Goal: Task Accomplishment & Management: Use online tool/utility

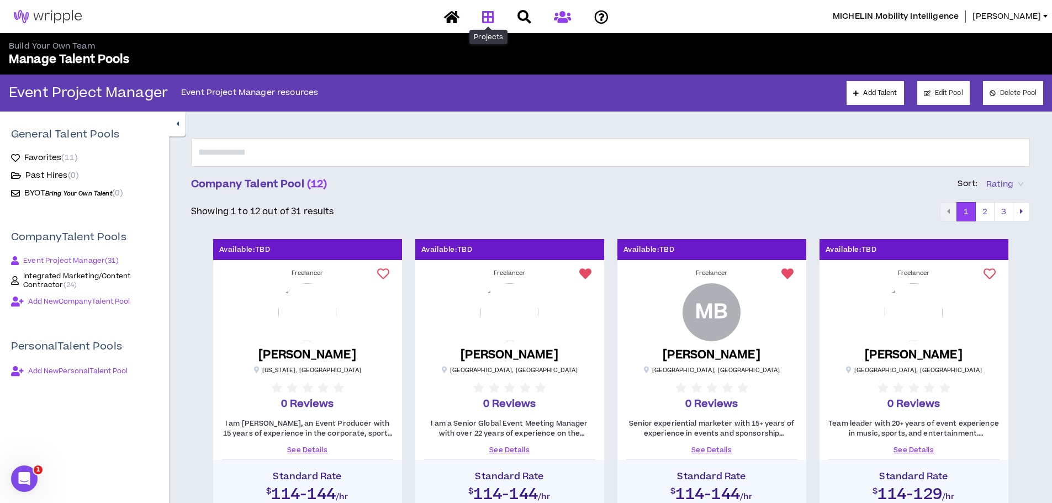
click at [493, 19] on icon at bounding box center [488, 17] width 12 height 14
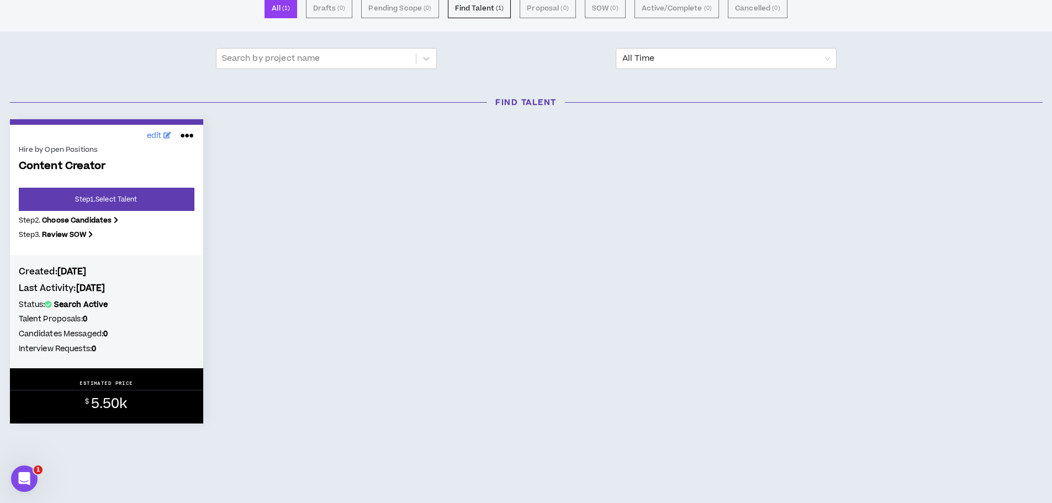
scroll to position [105, 0]
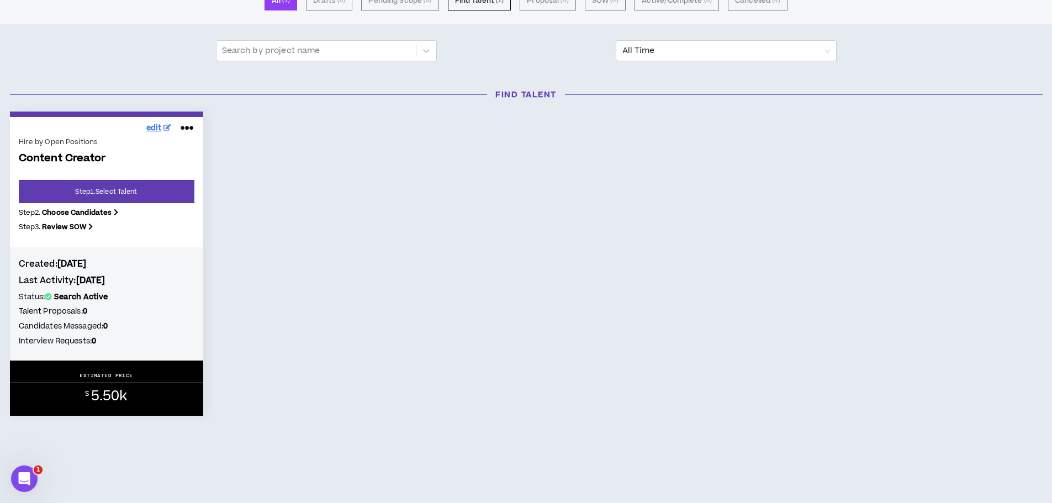
click at [155, 123] on span "edit" at bounding box center [153, 129] width 15 height 12
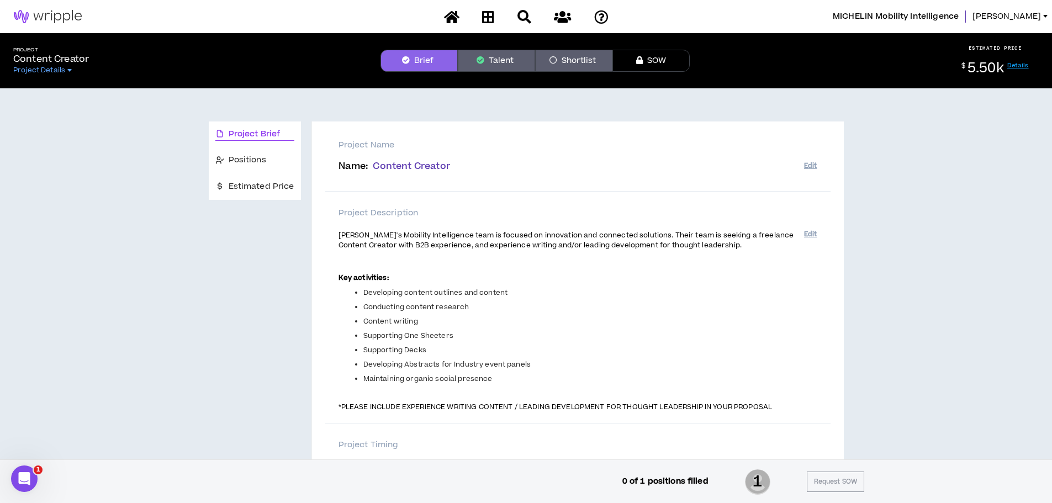
click at [1022, 66] on link "Details" at bounding box center [1018, 65] width 22 height 8
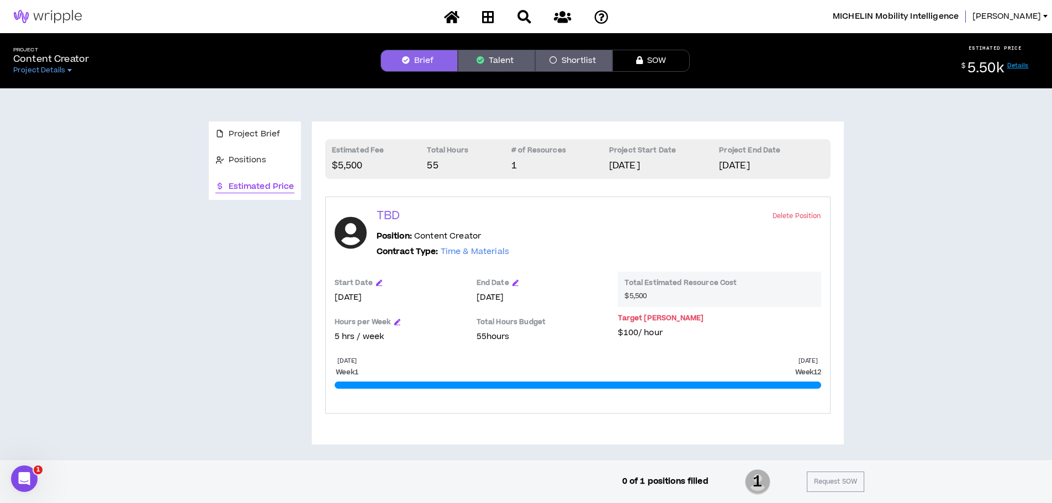
click at [504, 61] on button "Talent" at bounding box center [496, 61] width 77 height 22
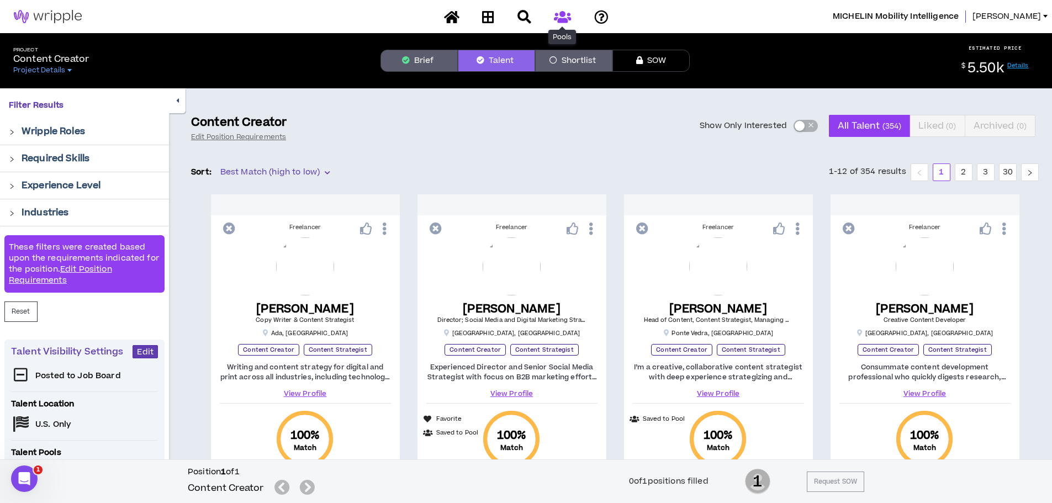
click at [561, 17] on icon at bounding box center [562, 17] width 17 height 14
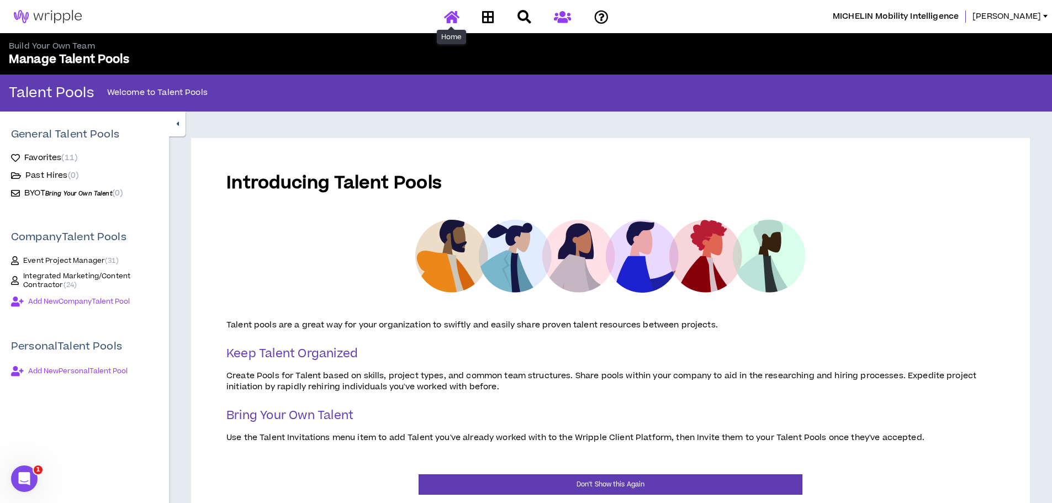
click at [453, 17] on icon at bounding box center [451, 17] width 15 height 14
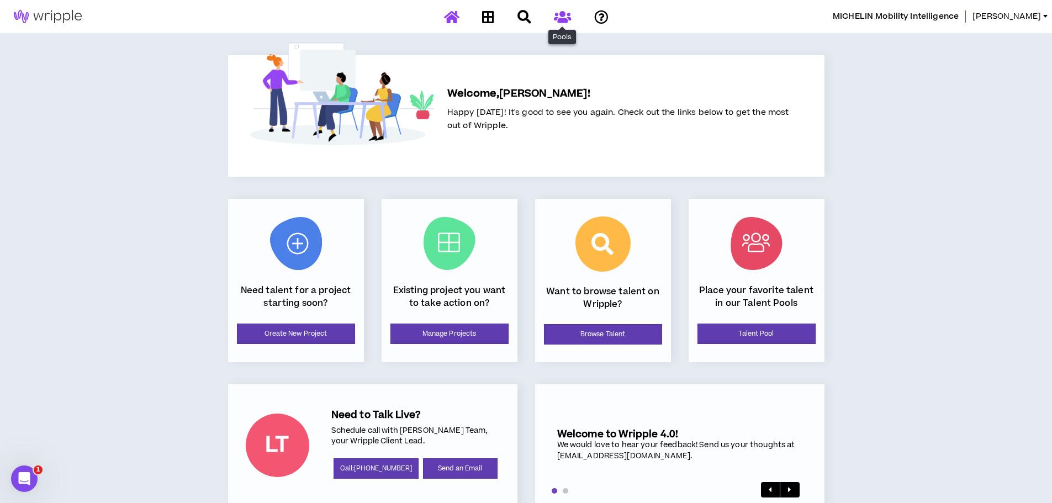
click at [568, 14] on icon at bounding box center [562, 17] width 17 height 14
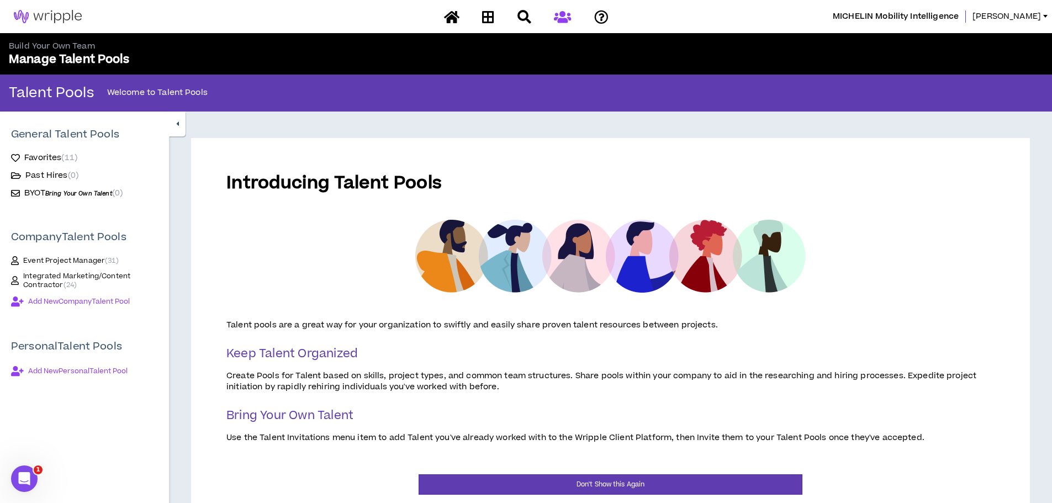
click at [55, 282] on span "Integrated Marketing/Content Contractor ( 24 )" at bounding box center [90, 281] width 135 height 18
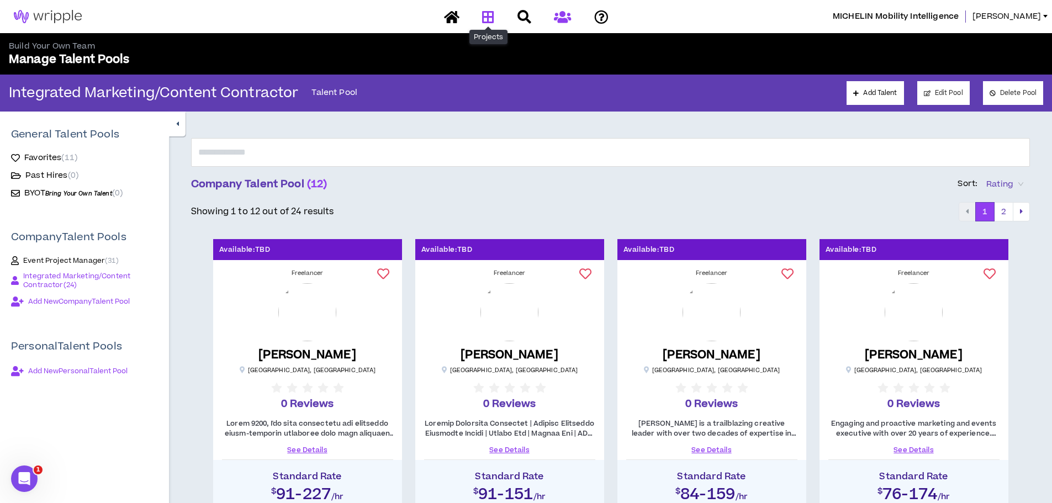
click at [491, 17] on icon at bounding box center [488, 17] width 12 height 14
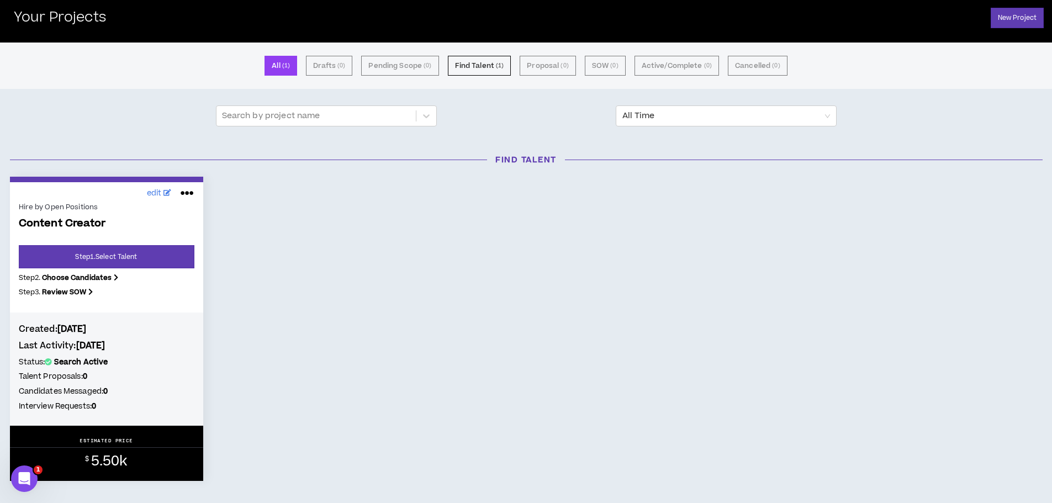
scroll to position [105, 0]
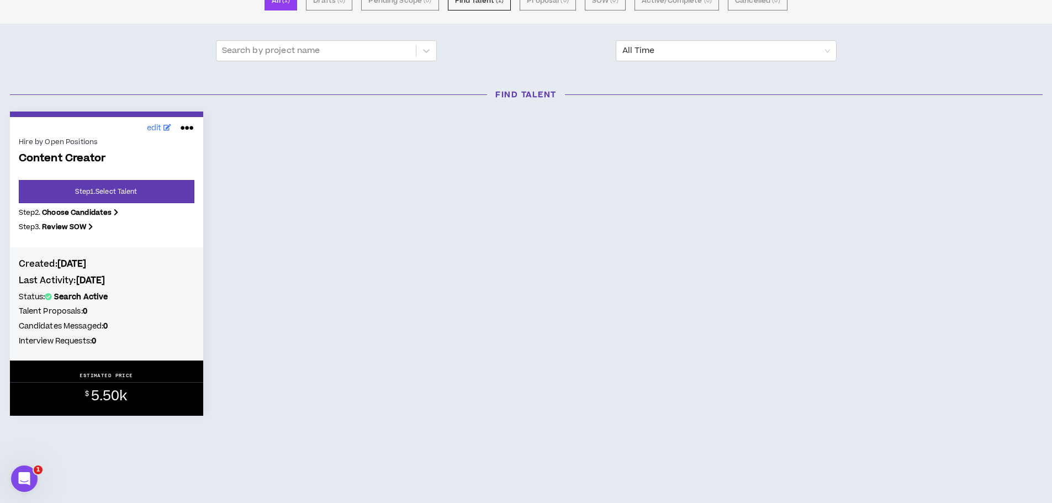
click at [62, 228] on b "Review SOW" at bounding box center [64, 227] width 44 height 10
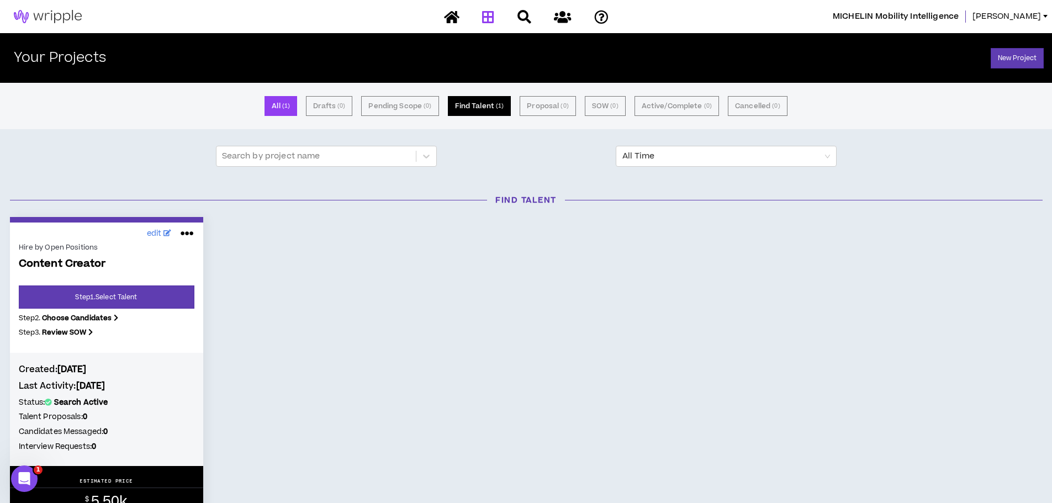
click at [482, 104] on button "Find Talent ( 1 )" at bounding box center [480, 106] width 64 height 20
click at [272, 108] on button "All ( 1 )" at bounding box center [281, 106] width 33 height 20
